Goal: Task Accomplishment & Management: Use online tool/utility

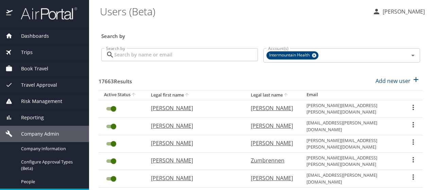
click at [31, 51] on span "Trips" at bounding box center [23, 52] width 20 height 7
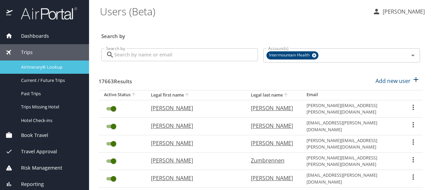
click at [41, 64] on span "Airtinerary® Lookup" at bounding box center [51, 67] width 60 height 6
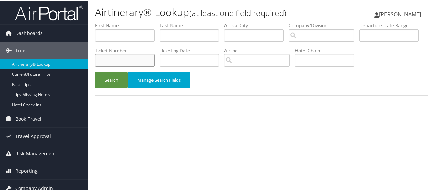
click at [155, 65] on input "text" at bounding box center [124, 59] width 59 height 13
type input "8900897861386"
click at [95, 71] on button "Search" at bounding box center [111, 79] width 33 height 16
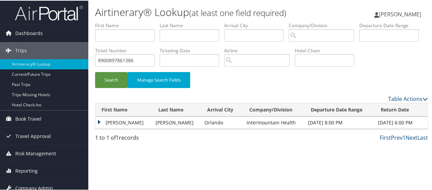
click at [101, 128] on td "WESLEY BLAINE" at bounding box center [124, 122] width 57 height 12
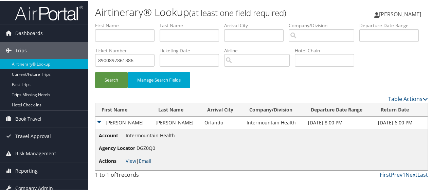
click at [143, 163] on link "Email" at bounding box center [145, 160] width 13 height 6
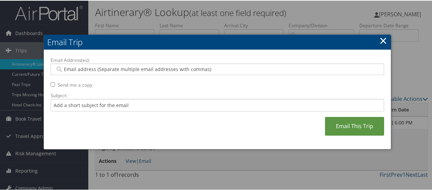
click at [72, 64] on div at bounding box center [218, 69] width 334 height 12
type input "[PERSON_NAME]"
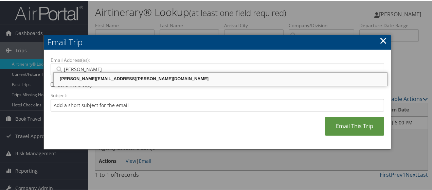
click at [70, 79] on div "[PERSON_NAME][EMAIL_ADDRESS][PERSON_NAME][DOMAIN_NAME]" at bounding box center [221, 78] width 332 height 7
type input "[PERSON_NAME][EMAIL_ADDRESS][PERSON_NAME][DOMAIN_NAME]"
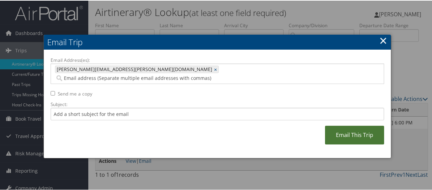
click at [352, 126] on link "Email This Trip" at bounding box center [354, 134] width 59 height 19
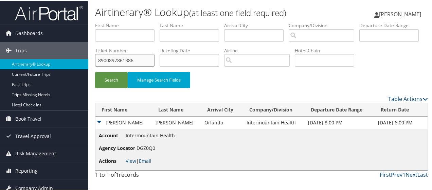
drag, startPoint x: 210, startPoint y: 60, endPoint x: 150, endPoint y: 61, distance: 59.8
click at [150, 21] on ul "First Name Last Name Departure City Arrival City Company/Division Airport/City …" at bounding box center [261, 21] width 333 height 0
click at [131, 163] on link "View" at bounding box center [131, 160] width 11 height 6
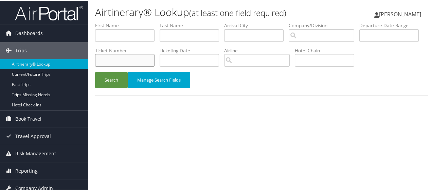
click at [155, 59] on input "text" at bounding box center [124, 59] width 59 height 13
type input "0067309687559"
click at [95, 71] on button "Search" at bounding box center [111, 79] width 33 height 16
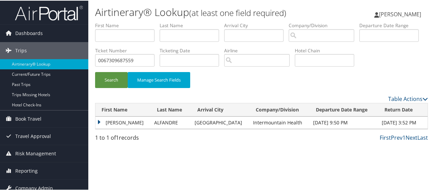
click at [98, 128] on td "[PERSON_NAME]" at bounding box center [123, 122] width 55 height 12
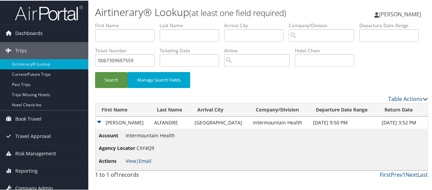
click at [142, 163] on link "Email" at bounding box center [145, 160] width 13 height 6
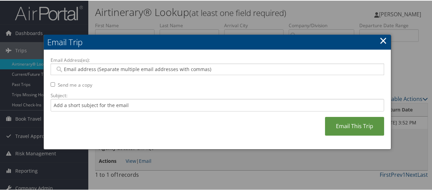
click at [89, 68] on input "Email Address(es):" at bounding box center [217, 68] width 325 height 7
type input "[PERSON_NAME]"
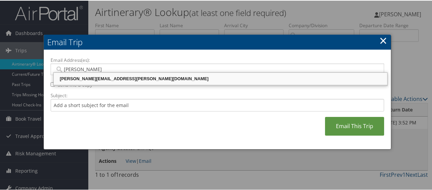
click at [91, 78] on div "[PERSON_NAME][EMAIL_ADDRESS][PERSON_NAME][DOMAIN_NAME]" at bounding box center [221, 78] width 332 height 7
type input "[PERSON_NAME][EMAIL_ADDRESS][PERSON_NAME][DOMAIN_NAME]"
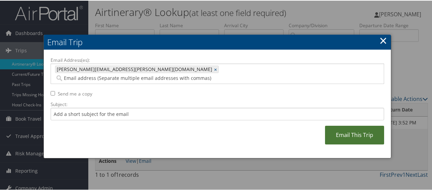
click at [368, 127] on link "Email This Trip" at bounding box center [354, 134] width 59 height 19
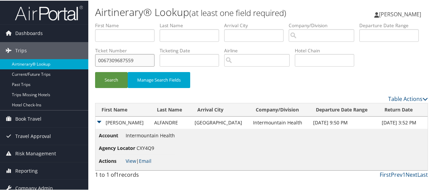
drag, startPoint x: 203, startPoint y: 58, endPoint x: 83, endPoint y: 59, distance: 120.0
click at [83, 59] on div "Dashboards AirPortal 360™ (Manager) AirPortal 360™ (Agent) My Travel Dashboard …" at bounding box center [217, 95] width 435 height 190
